Goal: Navigation & Orientation: Go to known website

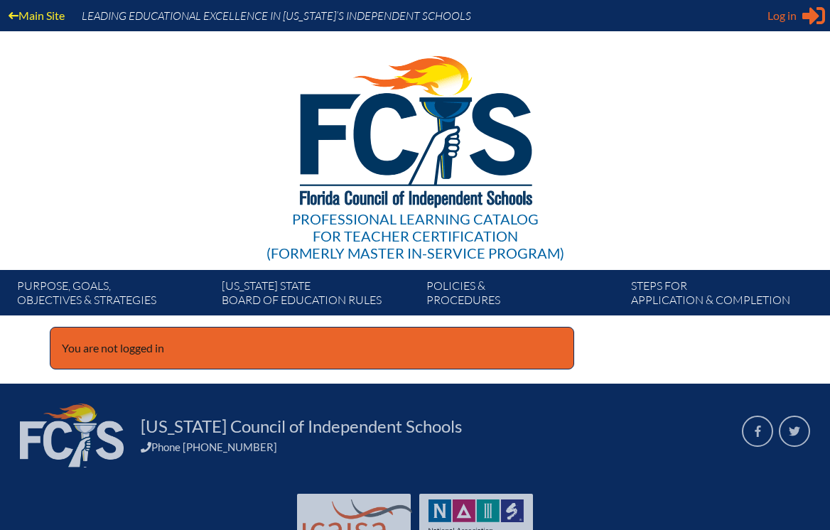
type input "[EMAIL_ADDRESS][DOMAIN_NAME]"
click at [785, 14] on span "Log in" at bounding box center [781, 15] width 29 height 17
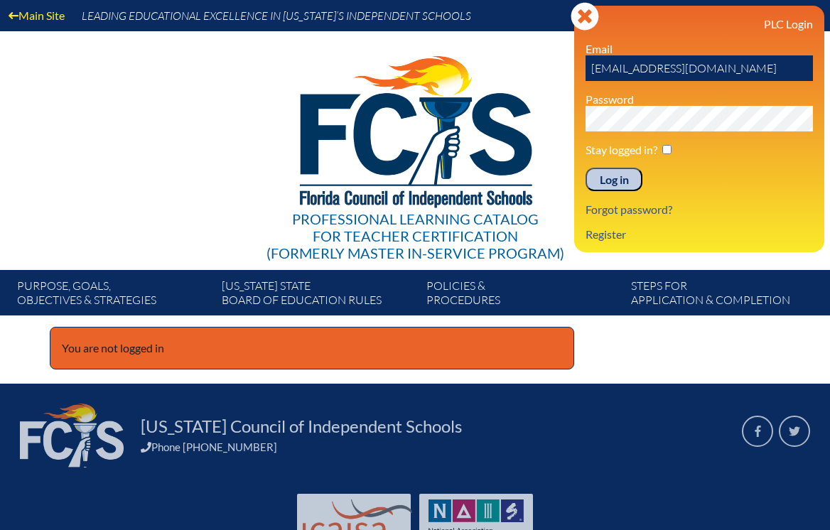
click at [619, 185] on input "Log in" at bounding box center [613, 180] width 57 height 24
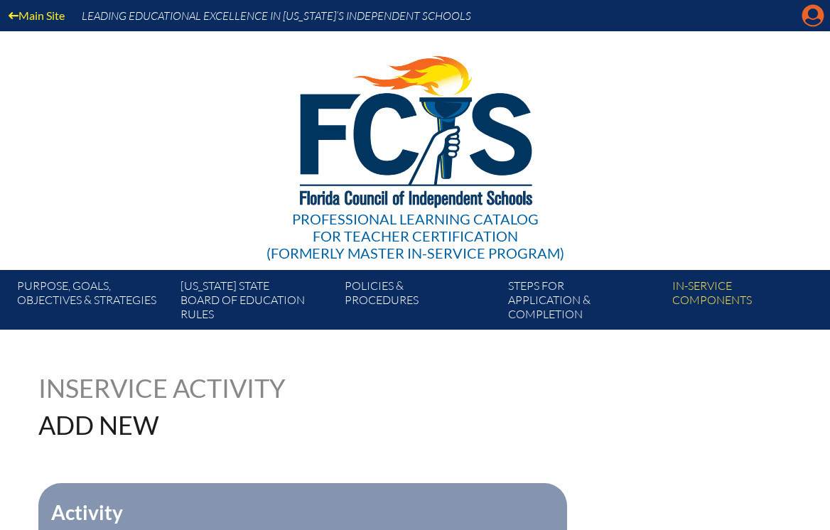
click at [812, 12] on icon "Manage account" at bounding box center [812, 15] width 23 height 23
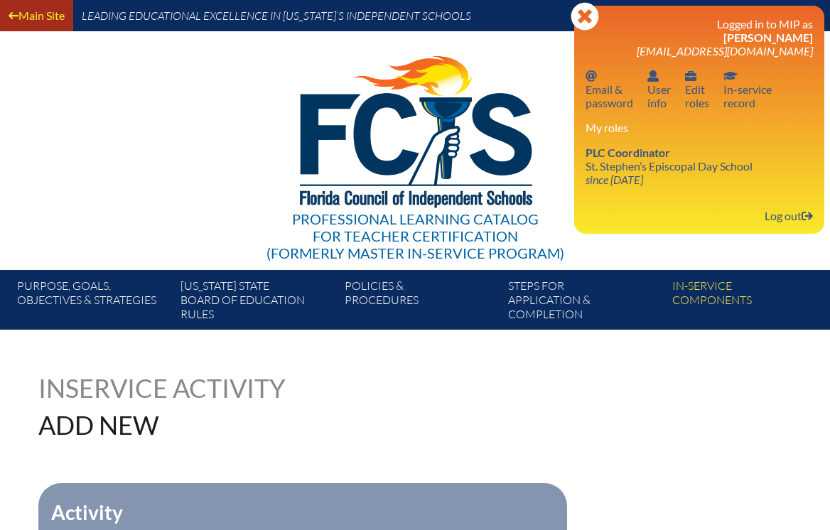
click at [32, 16] on link "Main Site" at bounding box center [36, 15] width 67 height 19
